Goal: Transaction & Acquisition: Book appointment/travel/reservation

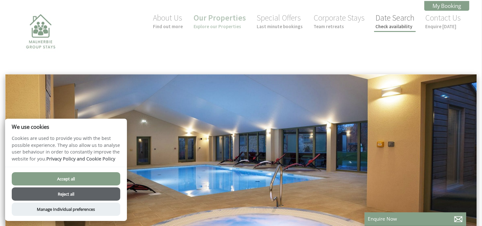
click at [394, 18] on link "Date Search Check availability" at bounding box center [394, 21] width 39 height 17
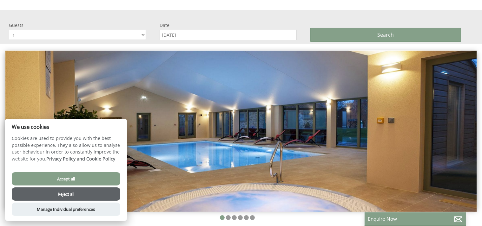
scroll to position [74, 0]
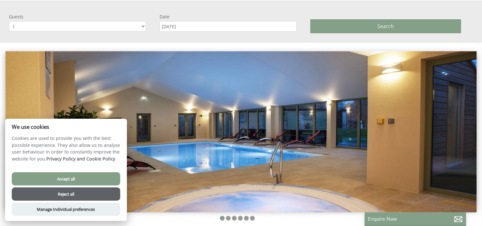
drag, startPoint x: 88, startPoint y: 178, endPoint x: 75, endPoint y: 113, distance: 67.0
click at [88, 179] on button "Accept all" at bounding box center [66, 179] width 108 height 13
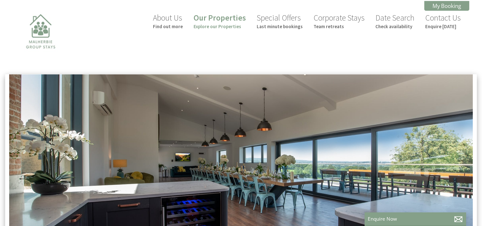
scroll to position [73, 0]
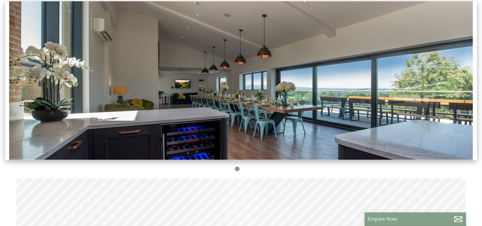
type input "[DATE]"
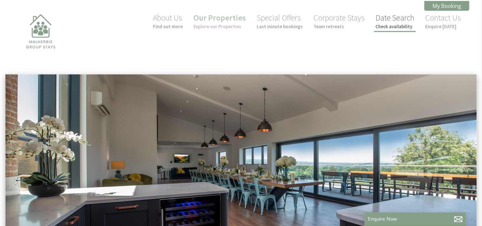
scroll to position [0, 0]
click at [402, 22] on link "Date Search Check availability" at bounding box center [394, 21] width 39 height 17
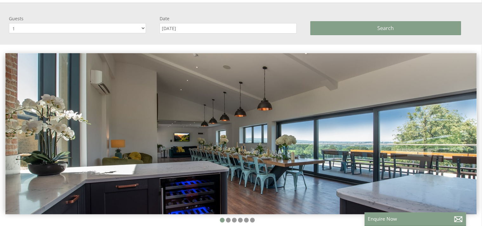
scroll to position [74, 0]
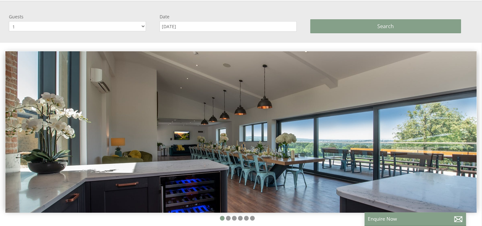
click at [143, 25] on select "1 2 3 4 5 6 7 8 9 10 11 12 13 14 15 16 17 18 19 20 21 22 23 24 25 26 27 28 29 30" at bounding box center [77, 26] width 137 height 10
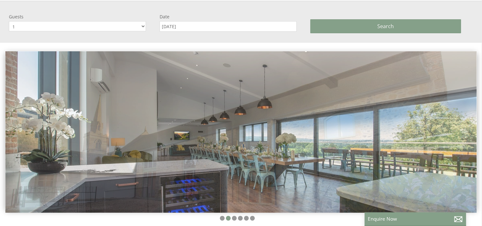
select select "19"
click at [9, 21] on select "1 2 3 4 5 6 7 8 9 10 11 12 13 14 15 16 17 18 19 20 21 22 23 24 25 26 27 28 29 30" at bounding box center [77, 26] width 137 height 10
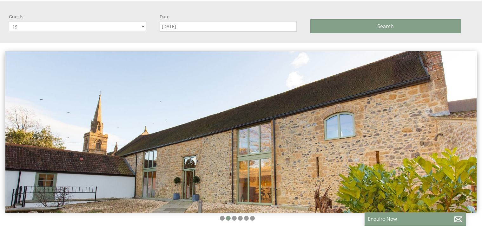
click at [207, 18] on label "Date" at bounding box center [228, 17] width 137 height 6
click at [207, 21] on input "[DATE]" at bounding box center [228, 26] width 137 height 10
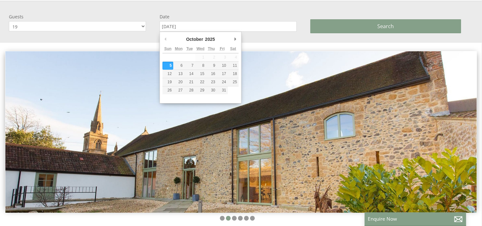
click at [209, 28] on input "[DATE]" at bounding box center [228, 26] width 137 height 10
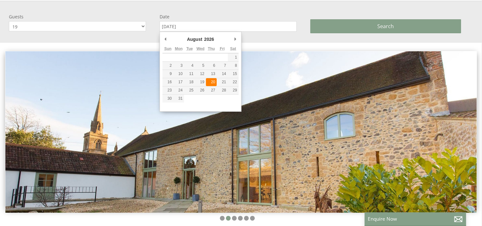
type input "[DATE]"
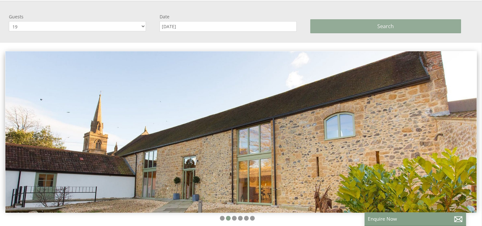
click at [348, 21] on button "Search" at bounding box center [385, 26] width 151 height 14
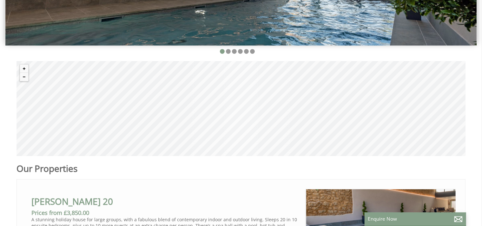
scroll to position [190, 0]
click at [270, 97] on div "© MapTiler © OpenStreetMap contributors" at bounding box center [240, 108] width 449 height 95
click at [26, 77] on button "Zoom out" at bounding box center [24, 77] width 8 height 8
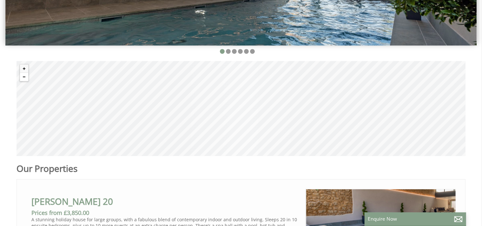
click at [26, 77] on button "Zoom out" at bounding box center [24, 77] width 8 height 8
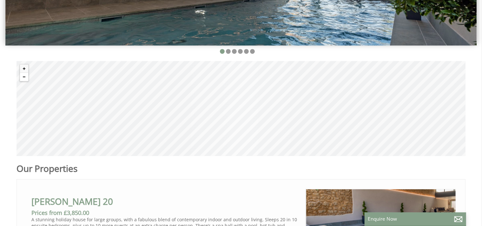
click at [26, 77] on button "Zoom out" at bounding box center [24, 77] width 8 height 8
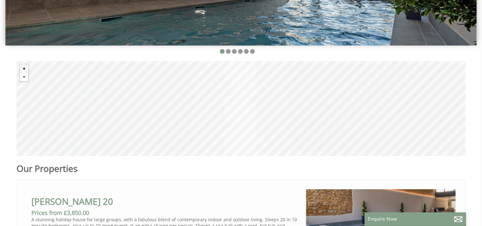
click at [26, 77] on button "Zoom out" at bounding box center [24, 77] width 8 height 8
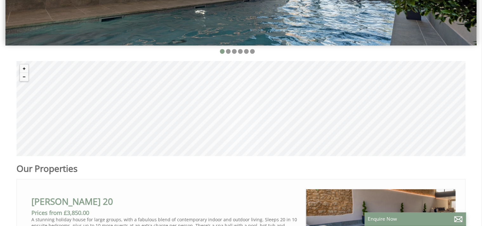
click at [276, 136] on div "© MapTiler © OpenStreetMap contributors" at bounding box center [240, 108] width 449 height 95
click at [268, 116] on div "© MapTiler © OpenStreetMap contributors" at bounding box center [240, 108] width 449 height 95
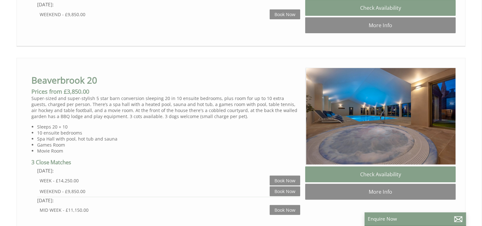
scroll to position [476, 0]
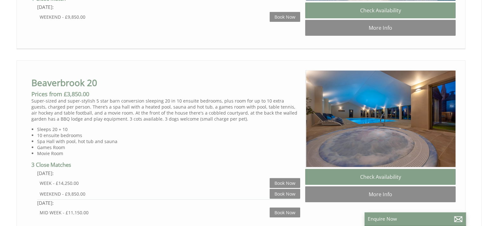
select select "19"
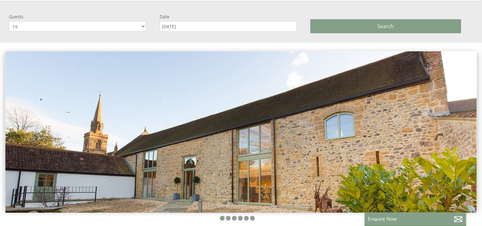
scroll to position [0, 5]
